Goal: Information Seeking & Learning: Learn about a topic

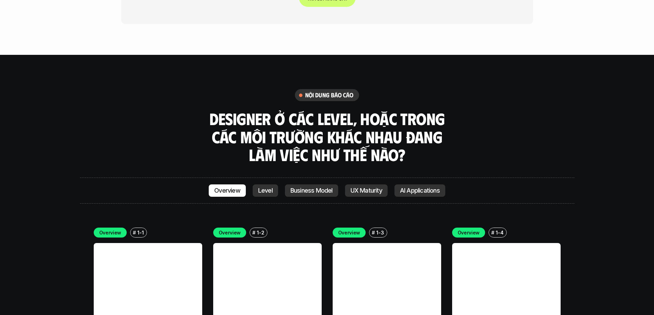
scroll to position [1990, 0]
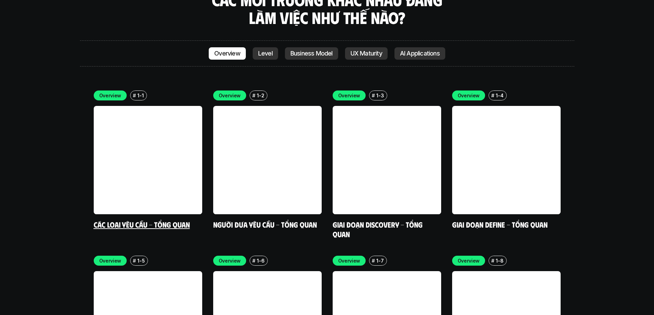
click at [179, 128] on link at bounding box center [148, 160] width 108 height 108
click at [162, 220] on link "Các loại yêu cầu - Tổng quan" at bounding box center [142, 224] width 96 height 9
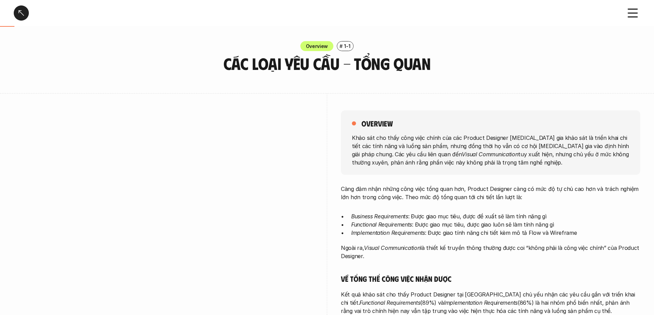
click at [18, 12] on div at bounding box center [21, 12] width 15 height 15
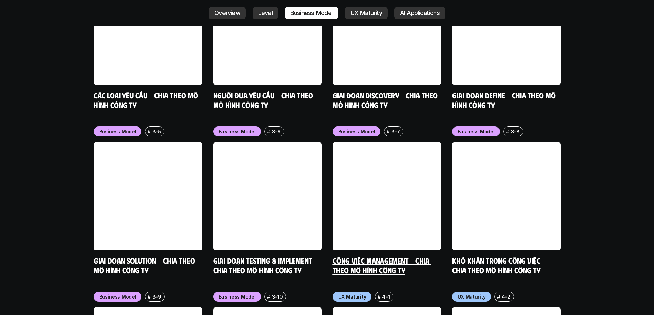
scroll to position [2963, 0]
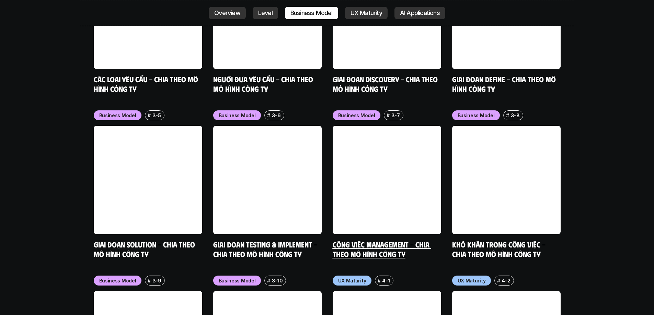
click at [393, 240] on link "Công việc Management - Chia theo mô hình công ty" at bounding box center [382, 249] width 98 height 19
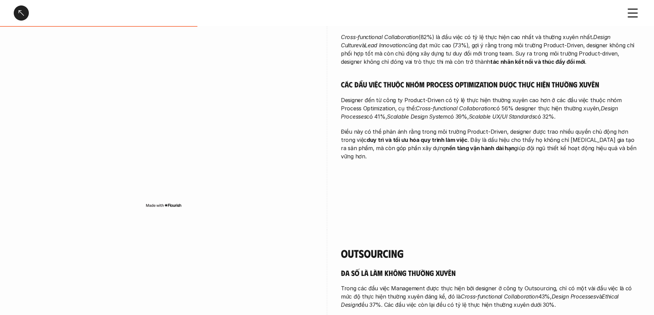
scroll to position [446, 0]
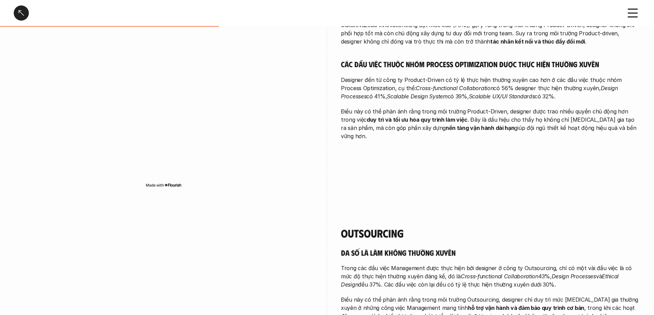
drag, startPoint x: 539, startPoint y: 94, endPoint x: 543, endPoint y: 81, distance: 13.8
click at [543, 81] on p "Designer đến từ công ty Product-Driven có tỷ lệ thực hiện thường xuyên cao hơn …" at bounding box center [490, 88] width 299 height 25
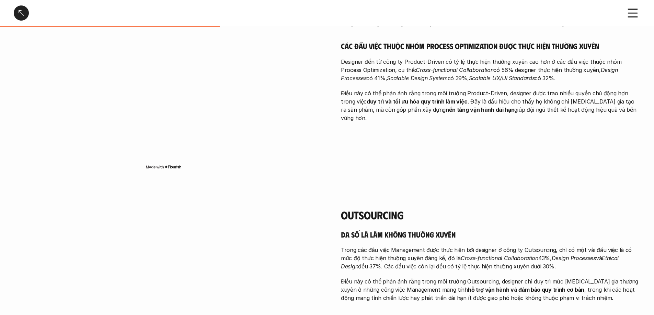
scroll to position [480, 0]
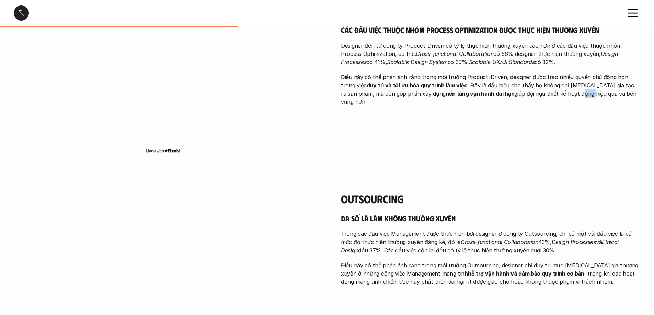
drag, startPoint x: 525, startPoint y: 92, endPoint x: 537, endPoint y: 92, distance: 11.7
click at [537, 92] on p "Điều này có thể phản ánh rằng trong môi trường Product-Driven, designer được tr…" at bounding box center [490, 89] width 299 height 33
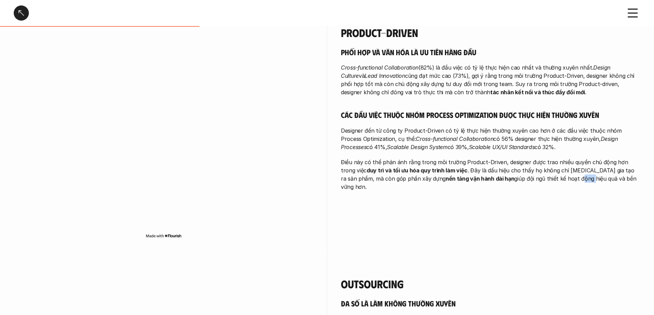
scroll to position [377, 0]
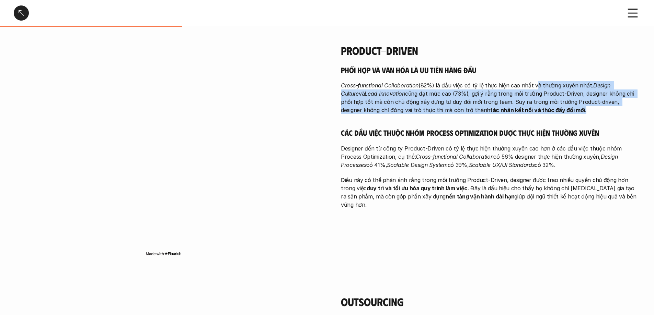
drag, startPoint x: 533, startPoint y: 88, endPoint x: 534, endPoint y: 115, distance: 27.1
click at [534, 115] on div "Phối hợp và văn hóa là ưu tiên hàng đầu Cross-functional Collaboration (82%) là…" at bounding box center [490, 137] width 299 height 144
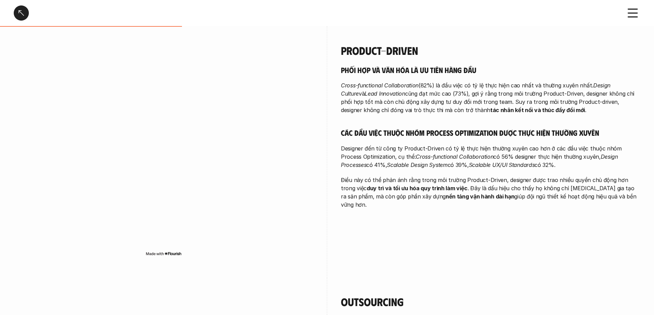
drag, startPoint x: 534, startPoint y: 115, endPoint x: 538, endPoint y: 113, distance: 4.6
click at [538, 113] on div "Phối hợp và văn hóa là ưu tiên hàng đầu Cross-functional Collaboration (82%) là…" at bounding box center [490, 137] width 299 height 144
click at [538, 113] on p "Cross-functional Collaboration (82%) là đầu việc có tỷ lệ thực hiện cao nhất và…" at bounding box center [490, 97] width 299 height 33
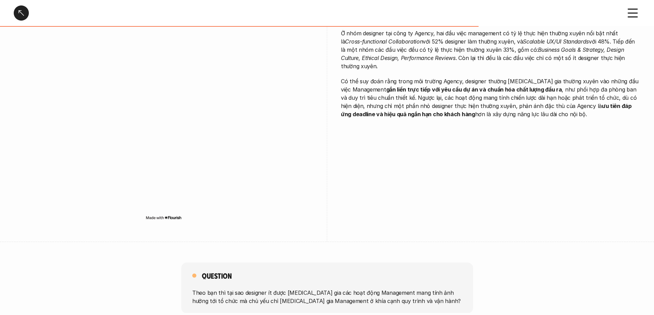
scroll to position [927, 0]
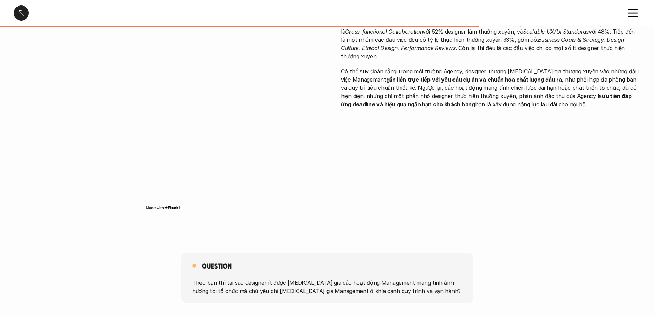
drag, startPoint x: 556, startPoint y: 96, endPoint x: 539, endPoint y: 99, distance: 17.8
click at [539, 99] on p "Có thể suy đoán rằng trong môi trường Agency, designer thường [MEDICAL_DATA] gi…" at bounding box center [490, 87] width 299 height 41
click at [477, 125] on div "Agency Ở nhóm designer tại công ty Agency, hai đầu việc management có tỷ lệ thự…" at bounding box center [327, 107] width 626 height 252
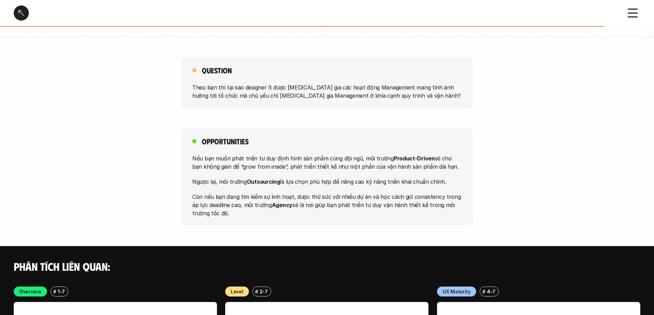
scroll to position [1167, 0]
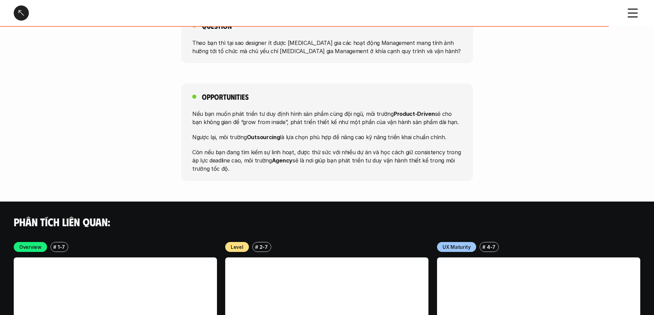
click at [88, 142] on div "Opportunities Nếu bạn muốn phát triển tư duy định hình sản phẩm cùng đội ngũ, m…" at bounding box center [327, 132] width 654 height 97
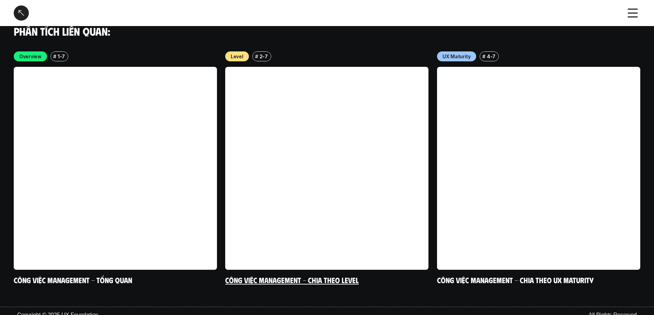
scroll to position [1366, 0]
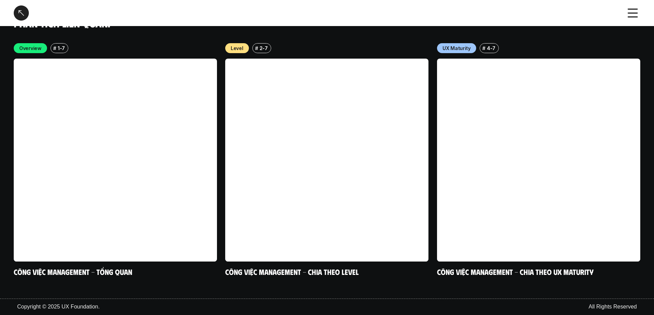
click at [23, 15] on div at bounding box center [21, 12] width 15 height 15
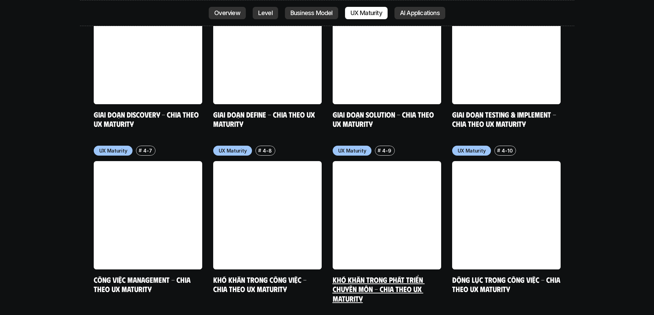
scroll to position [3443, 0]
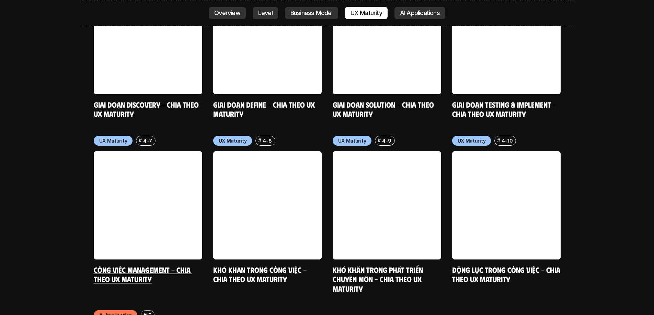
click at [130, 265] on link "Công việc Management - Chia theo UX maturity" at bounding box center [143, 274] width 98 height 19
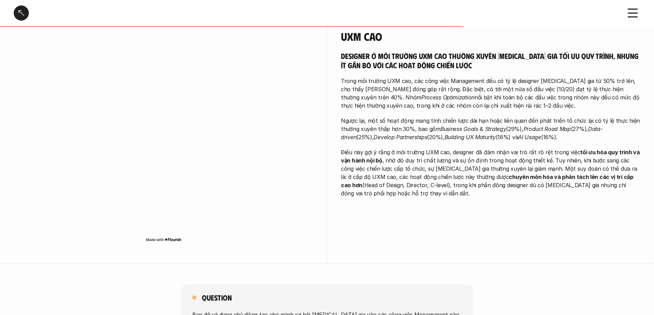
scroll to position [892, 0]
drag, startPoint x: 502, startPoint y: 88, endPoint x: 444, endPoint y: 68, distance: 61.1
click at [444, 77] on p "Trong môi trường UXM cao, các công việc Management đều có tỷ lệ designer [MEDIC…" at bounding box center [490, 93] width 299 height 33
